Goal: Transaction & Acquisition: Purchase product/service

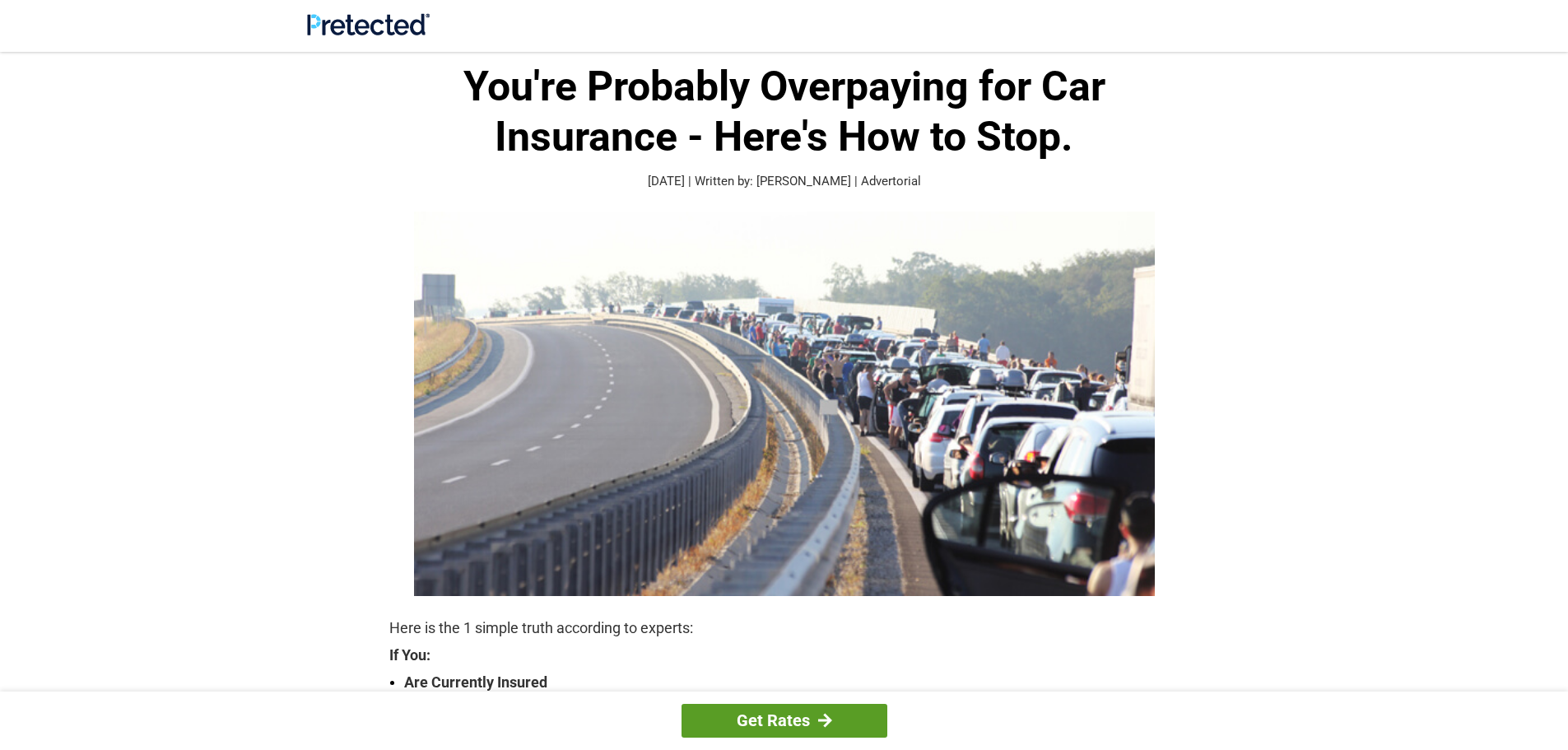
click at [821, 717] on div at bounding box center [825, 720] width 14 height 15
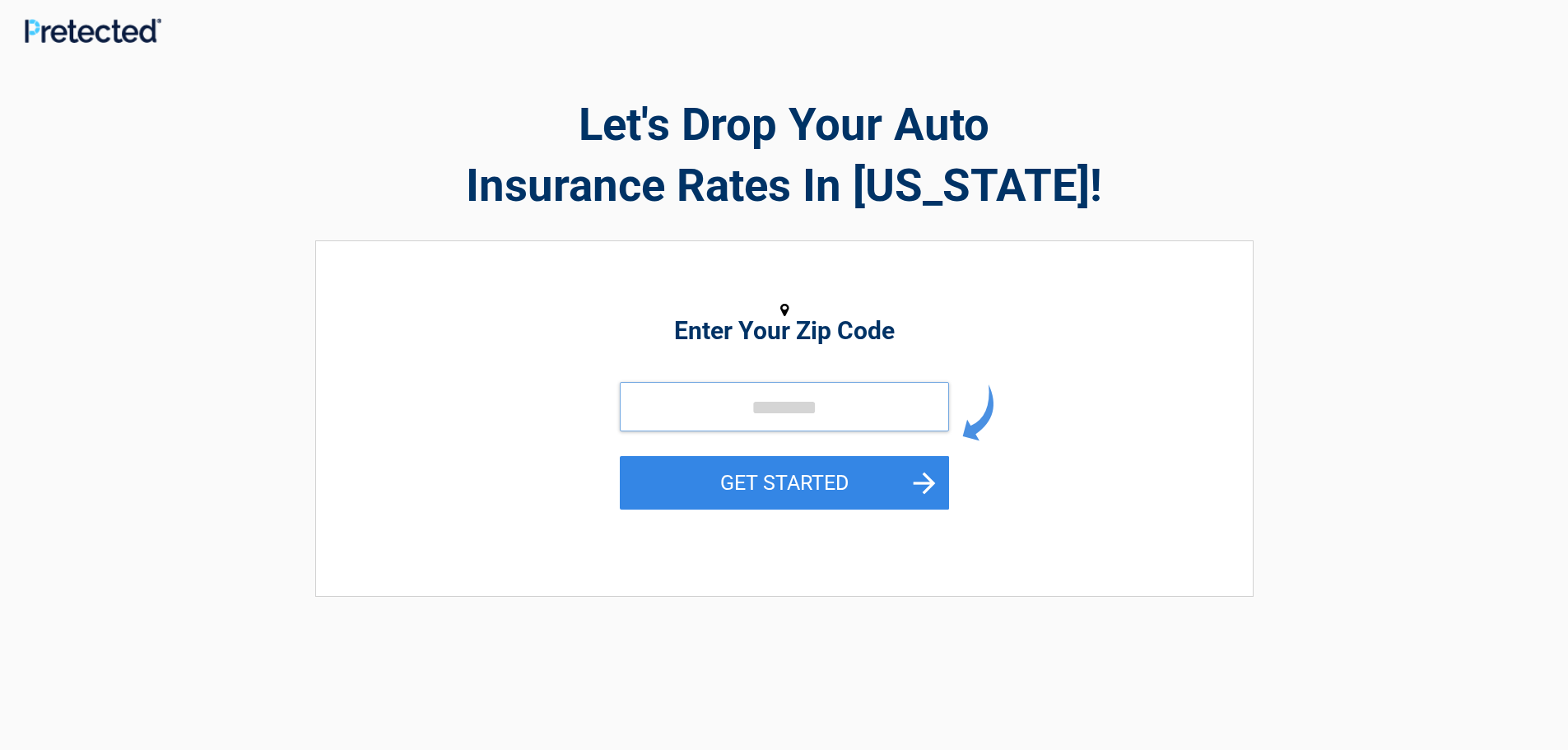
click at [861, 399] on input "tel" at bounding box center [784, 407] width 329 height 50
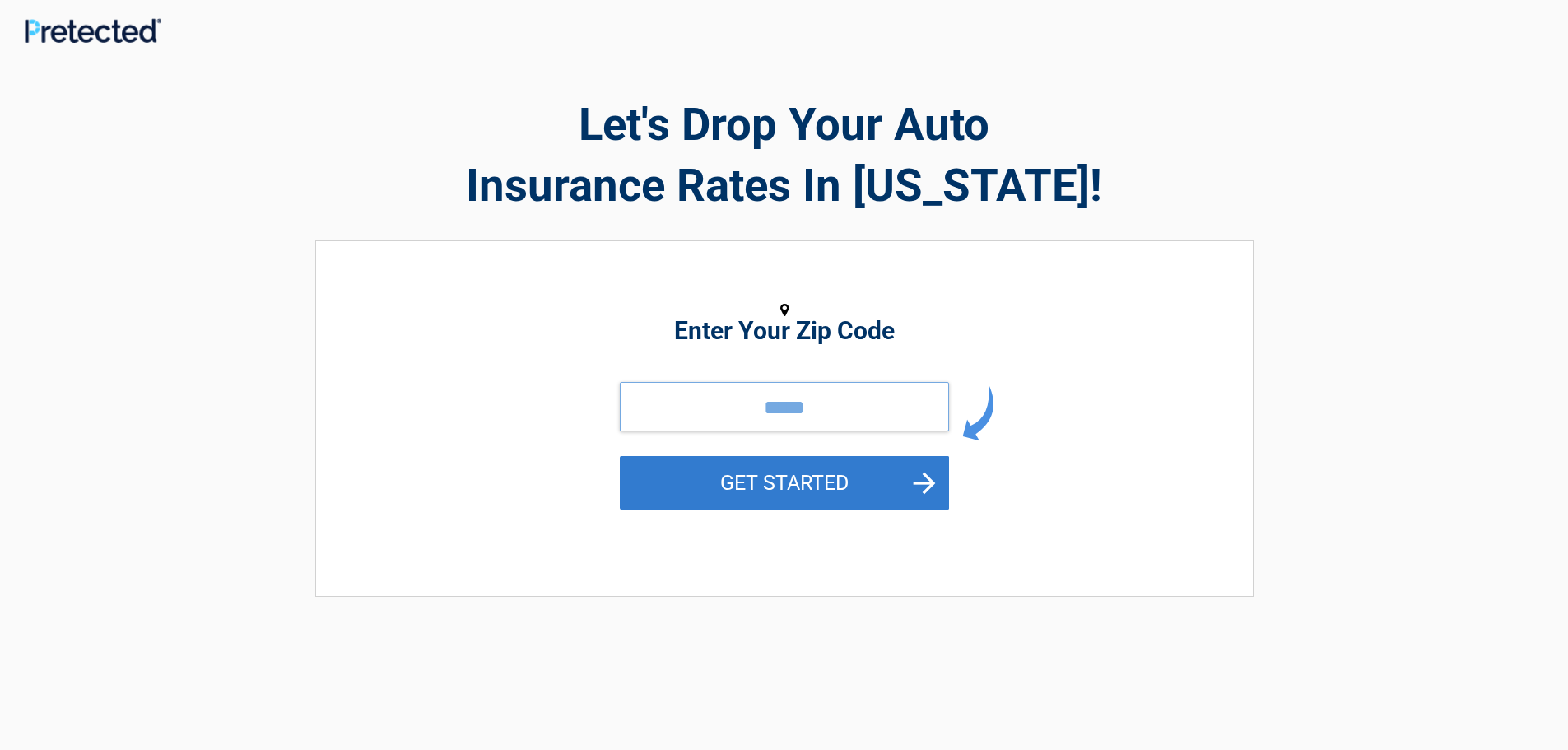
type input "*****"
click at [923, 480] on button "GET STARTED" at bounding box center [784, 482] width 329 height 54
